Goal: Information Seeking & Learning: Learn about a topic

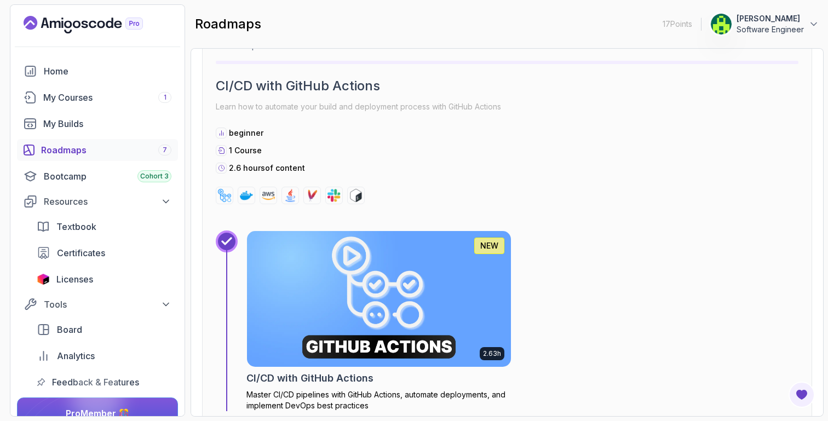
scroll to position [3039, 0]
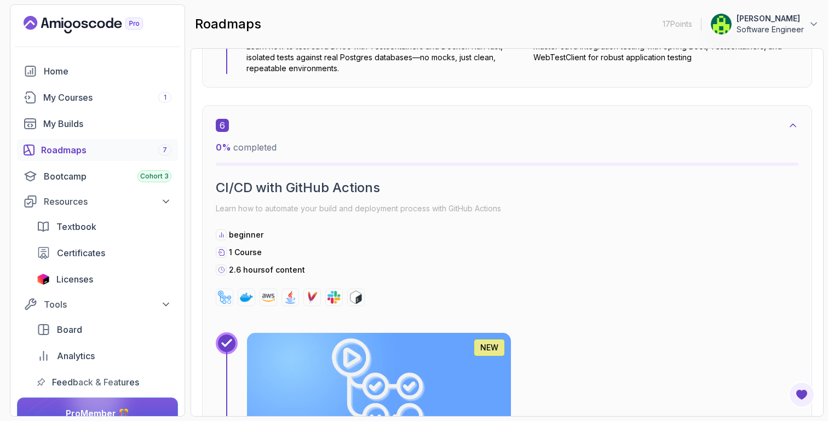
click at [275, 341] on img at bounding box center [379, 401] width 277 height 142
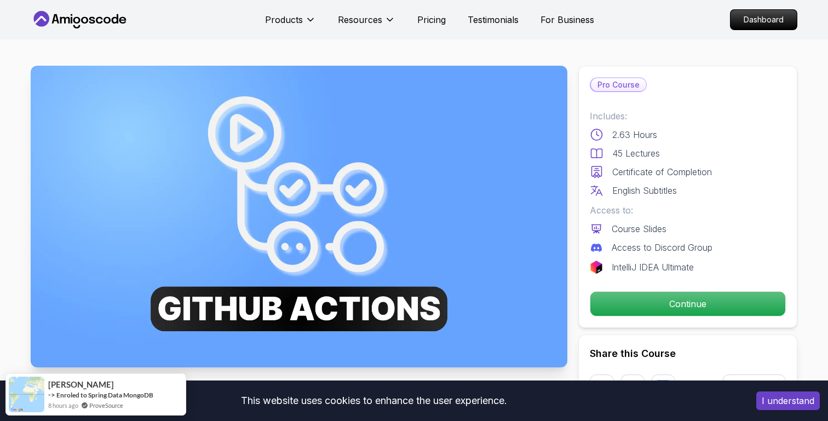
click at [780, 400] on button "I understand" at bounding box center [789, 401] width 64 height 19
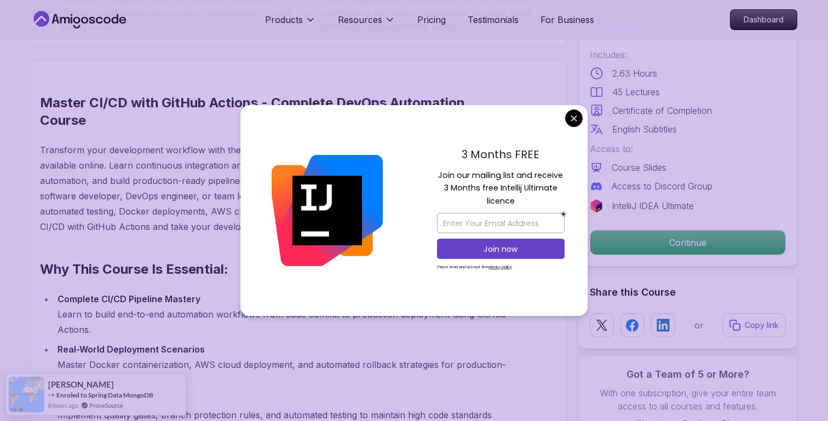
scroll to position [725, 0]
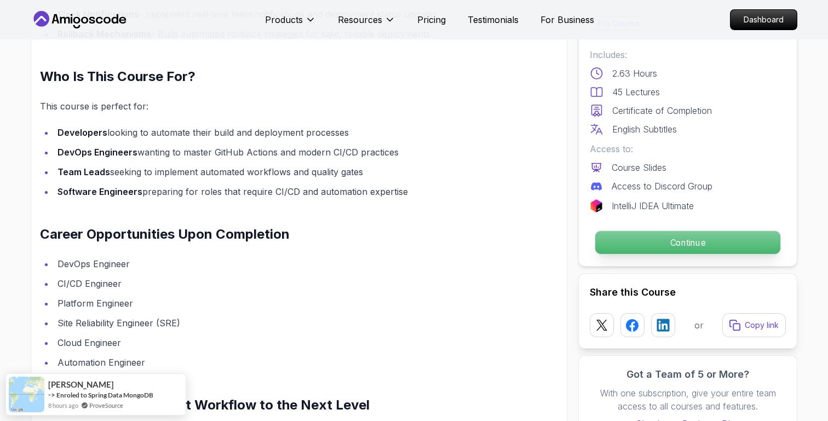
scroll to position [1369, 0]
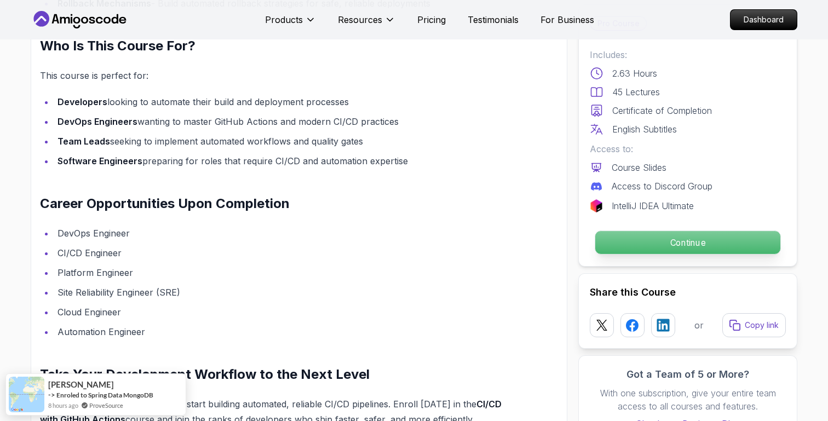
click at [625, 233] on p "Continue" at bounding box center [688, 242] width 185 height 23
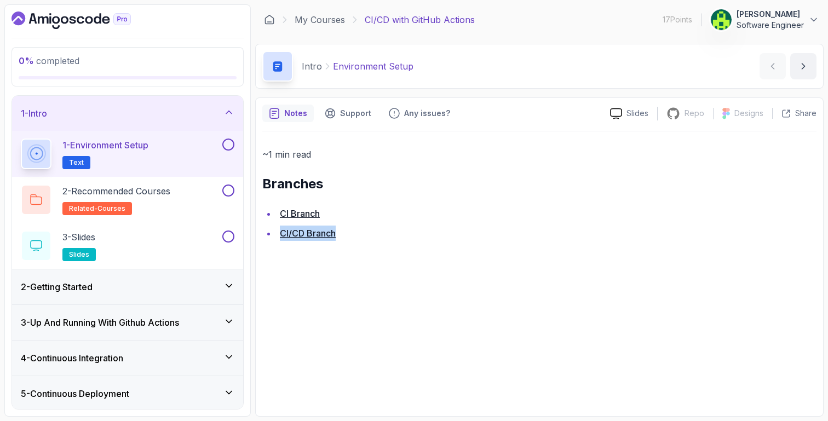
click at [186, 150] on div "1 - Environment Setup Text" at bounding box center [120, 154] width 199 height 31
click at [224, 148] on button at bounding box center [228, 145] width 12 height 12
click at [190, 196] on div "2 - Recommended Courses related-courses" at bounding box center [120, 200] width 199 height 31
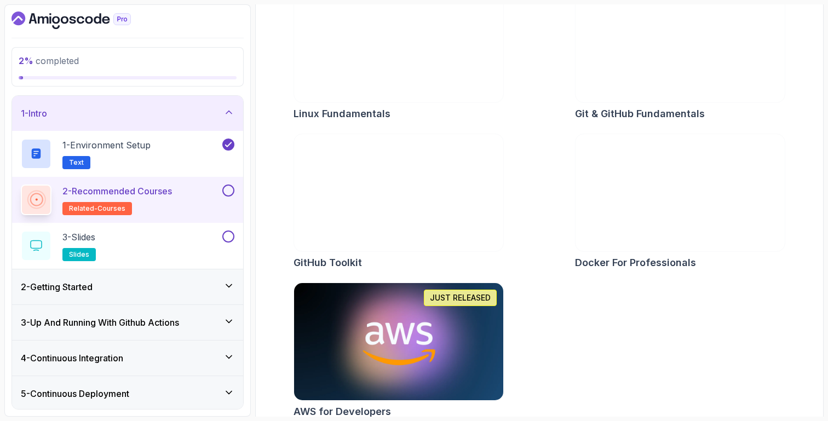
scroll to position [197, 0]
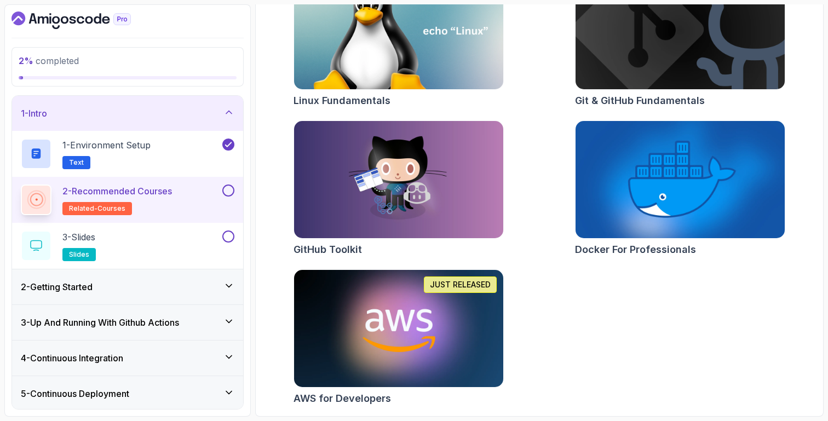
click at [231, 192] on button at bounding box center [228, 191] width 12 height 12
click at [191, 240] on div "3 - Slides slides" at bounding box center [120, 246] width 199 height 31
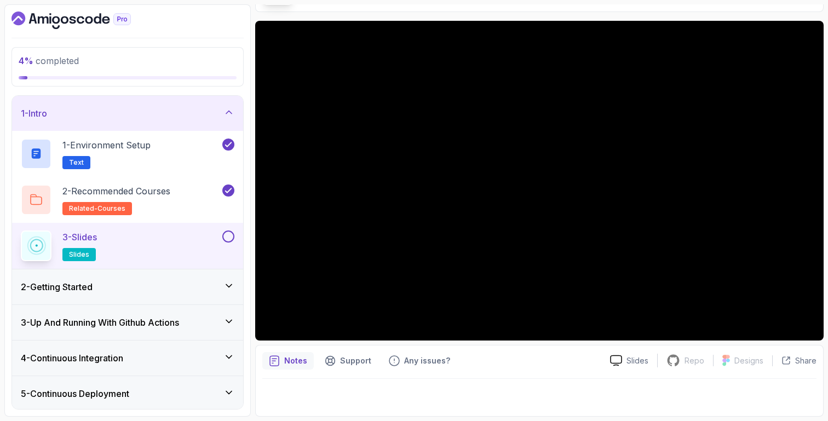
click at [232, 241] on div at bounding box center [227, 237] width 14 height 12
click at [228, 237] on button at bounding box center [228, 237] width 12 height 12
click at [195, 288] on div "2 - Getting Started" at bounding box center [128, 287] width 214 height 13
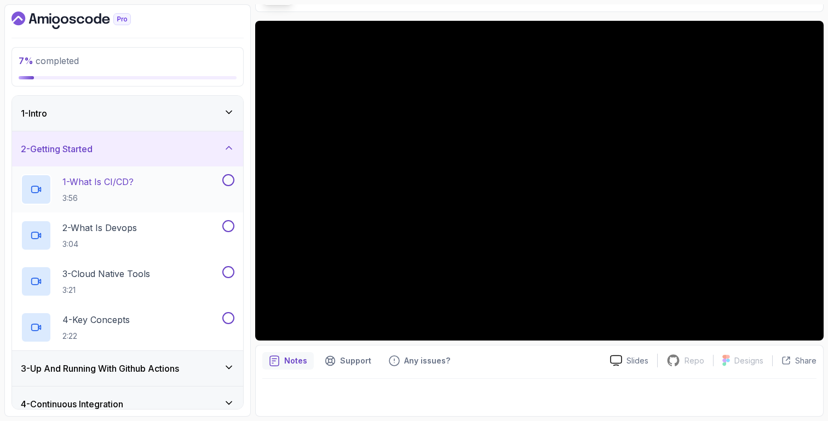
click at [227, 186] on div at bounding box center [227, 180] width 14 height 12
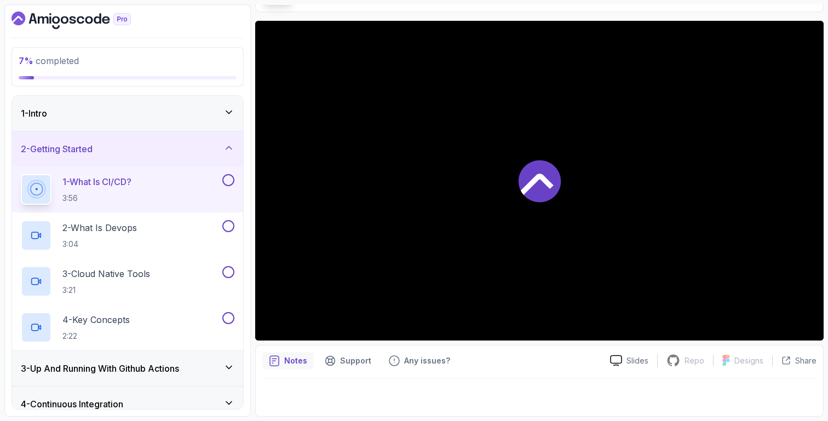
click at [181, 184] on div "1 - What Is CI/CD? 3:56" at bounding box center [120, 189] width 199 height 31
